Goal: Contribute content

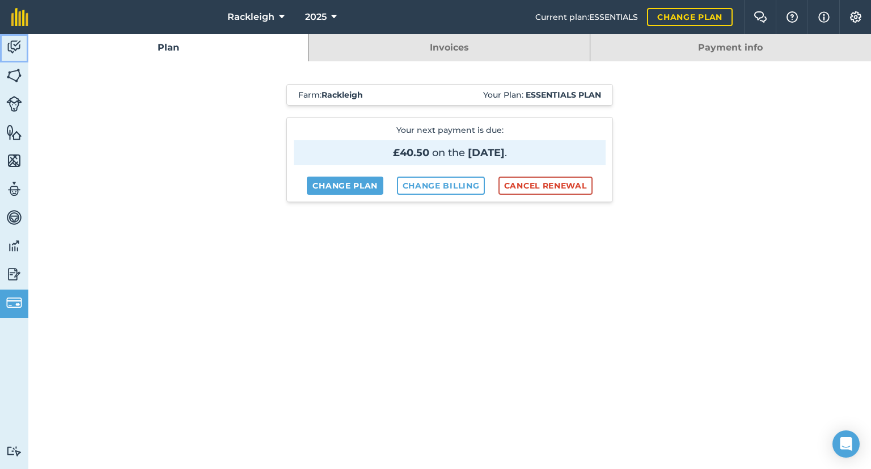
click at [16, 45] on img at bounding box center [14, 47] width 16 height 17
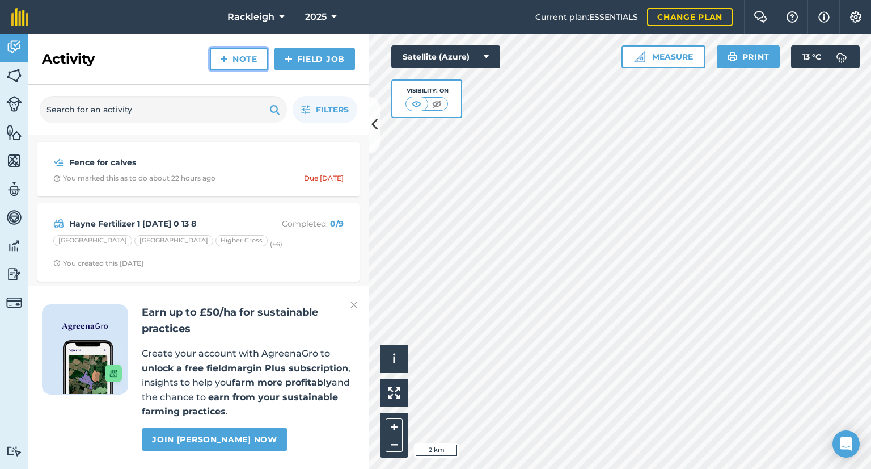
click at [241, 57] on link "Note" at bounding box center [239, 59] width 58 height 23
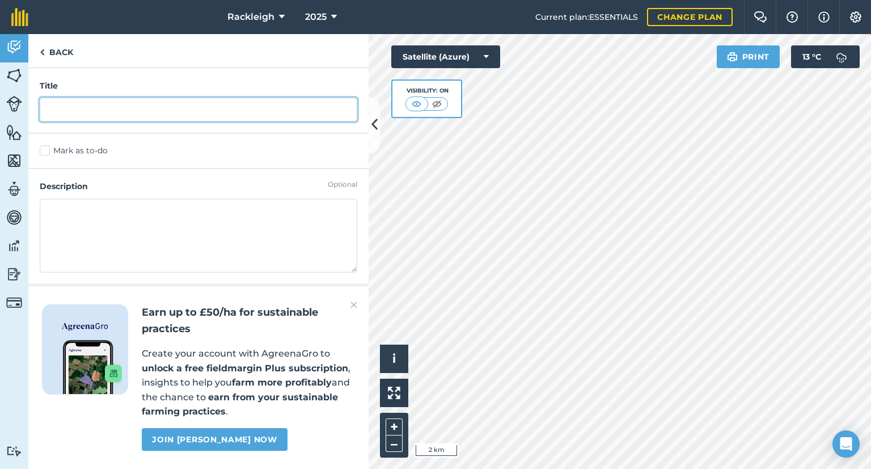
click at [89, 103] on input "text" at bounding box center [199, 110] width 318 height 24
type input "R2s to here"
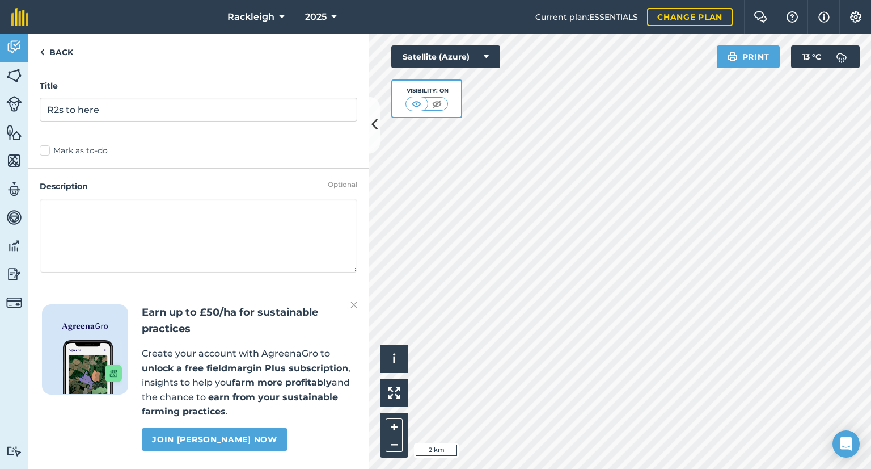
click at [107, 204] on textarea at bounding box center [199, 236] width 318 height 74
click at [44, 152] on label "Mark as to-do" at bounding box center [199, 151] width 318 height 12
click at [44, 152] on input "Mark as to-do" at bounding box center [43, 148] width 7 height 7
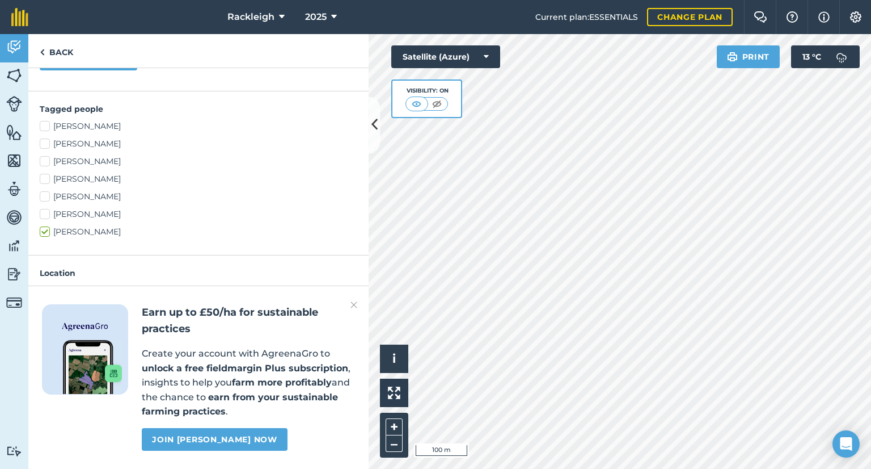
scroll to position [284, 0]
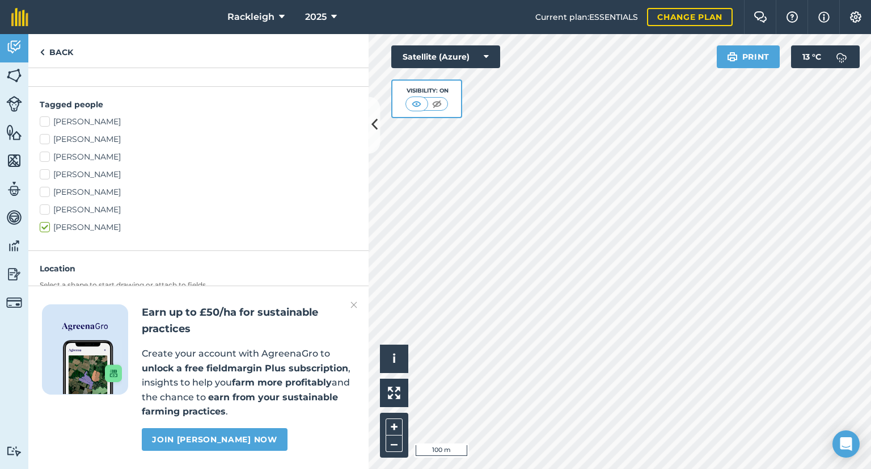
click at [47, 189] on label "[PERSON_NAME]" at bounding box center [199, 192] width 318 height 12
click at [47, 189] on input "[PERSON_NAME]" at bounding box center [43, 189] width 7 height 7
checkbox input "true"
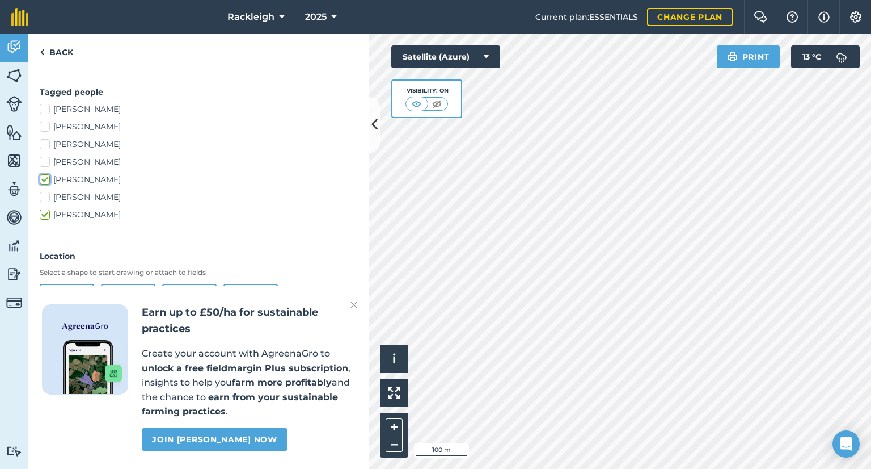
scroll to position [307, 0]
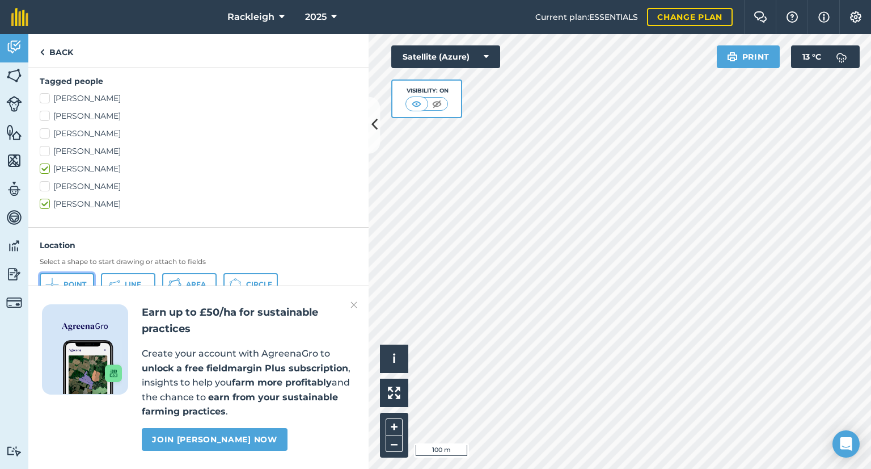
click at [77, 281] on span "Point" at bounding box center [75, 284] width 23 height 9
click at [352, 302] on img at bounding box center [354, 305] width 7 height 14
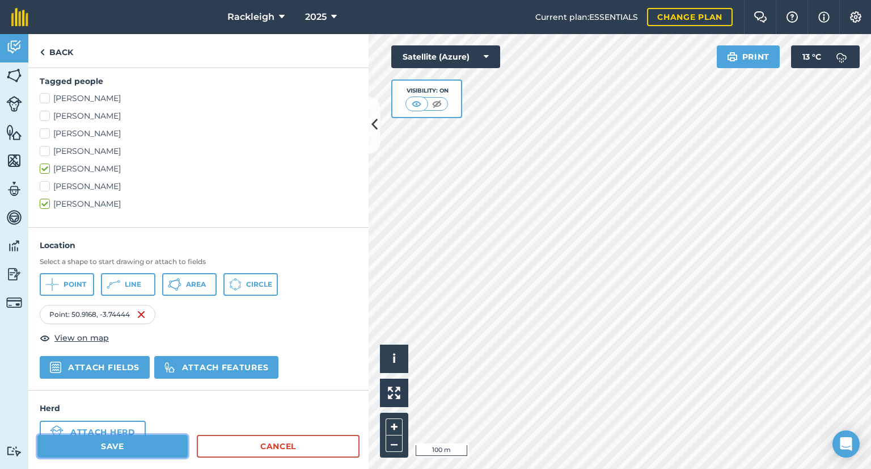
click at [82, 436] on button "Save" at bounding box center [112, 446] width 150 height 23
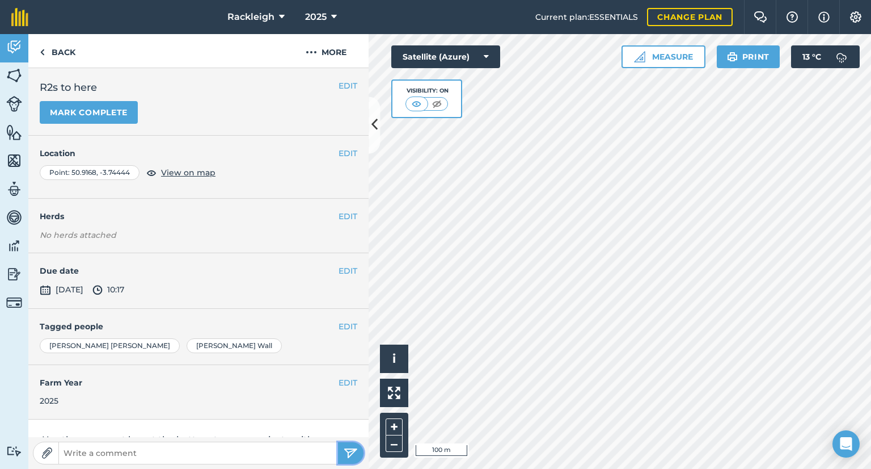
click at [347, 449] on img "submit" at bounding box center [351, 453] width 14 height 14
click at [719, 468] on html "Rackleigh 2025 Current plan : ESSENTIALS Change plan Farm Chat Help Info Settin…" at bounding box center [435, 234] width 871 height 469
click at [812, 468] on html "Rackleigh 2025 Current plan : ESSENTIALS Change plan Farm Chat Help Info Settin…" at bounding box center [435, 234] width 871 height 469
click at [728, 468] on html "Rackleigh 2025 Current plan : ESSENTIALS Change plan Farm Chat Help Info Settin…" at bounding box center [435, 234] width 871 height 469
